Goal: Find specific page/section: Find specific page/section

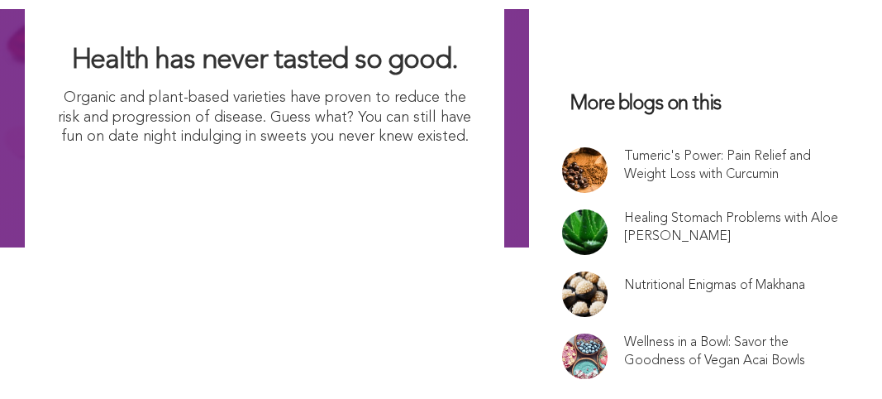
scroll to position [10729, 0]
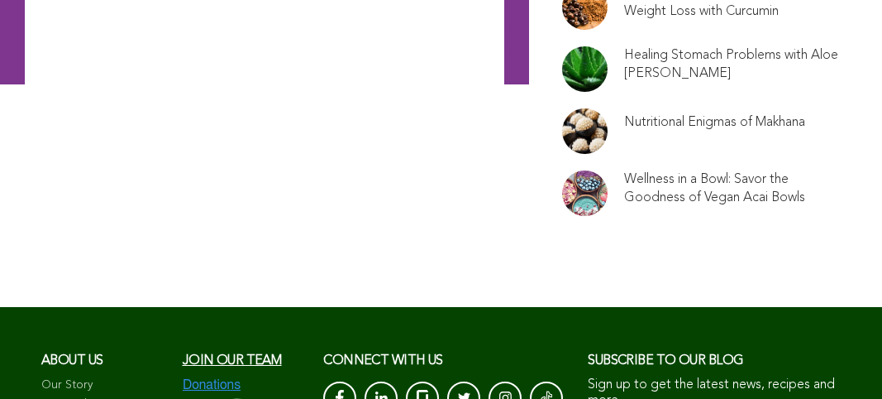
click at [76, 396] on link "Financials & Taxes" at bounding box center [103, 404] width 125 height 17
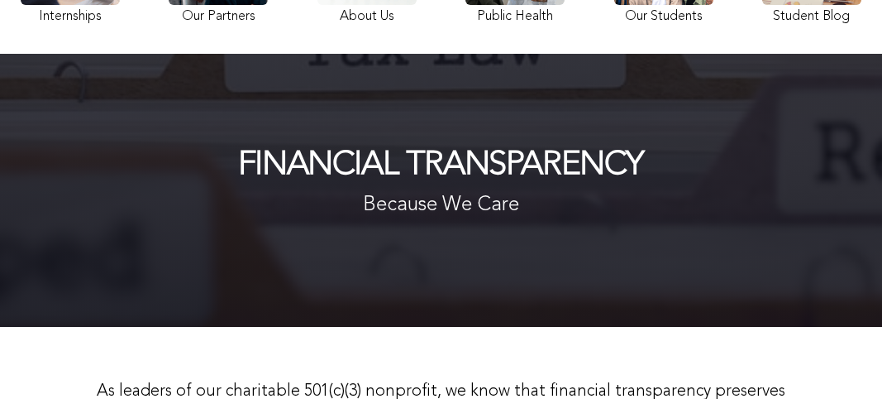
scroll to position [290, 0]
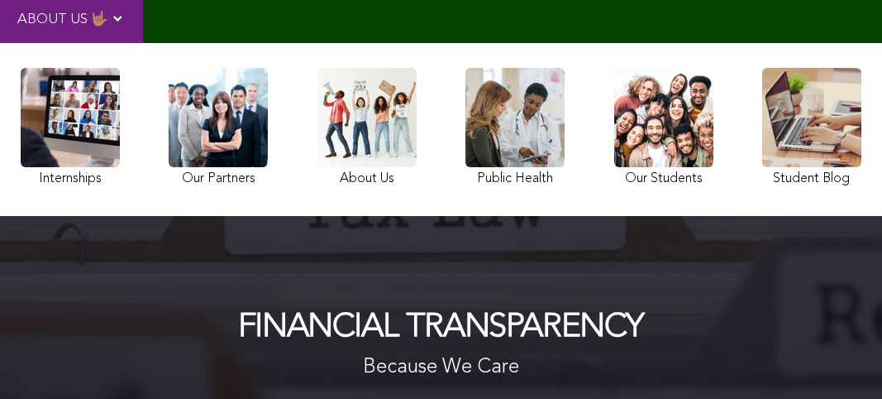
click at [619, 234] on div "Financial Transparency Because We Care" at bounding box center [441, 352] width 882 height 273
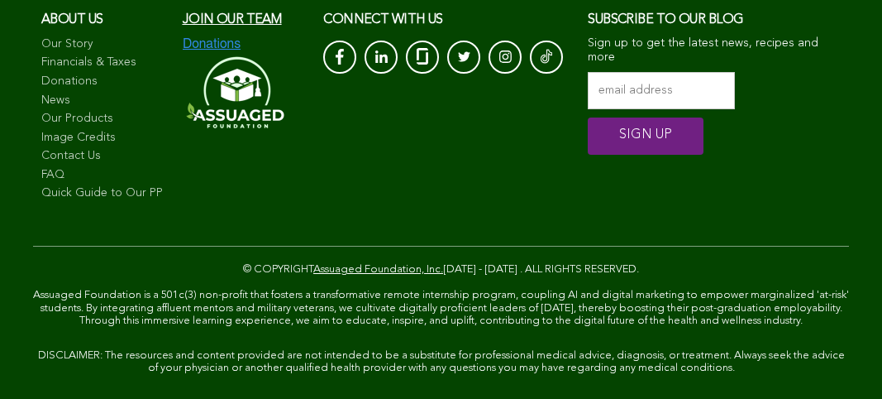
scroll to position [1745, 0]
